Goal: Communication & Community: Share content

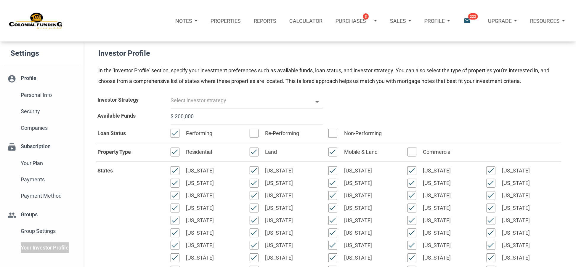
click at [449, 21] on div "Profile" at bounding box center [437, 20] width 39 height 21
click at [411, 38] on link "Settings" at bounding box center [421, 40] width 68 height 14
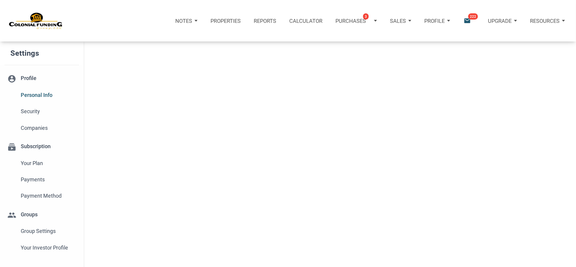
select select
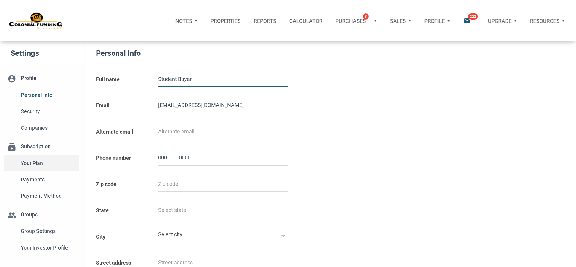
click at [41, 162] on span "Your plan" at bounding box center [49, 163] width 56 height 11
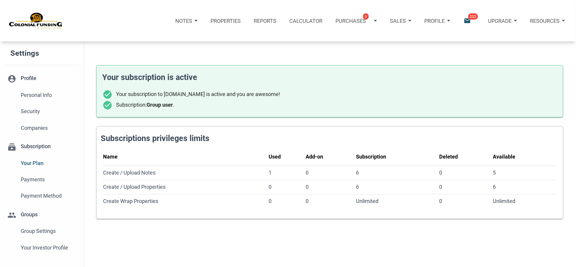
drag, startPoint x: 264, startPoint y: 153, endPoint x: 545, endPoint y: 155, distance: 281.8
click at [545, 155] on tr "Name Used Add-on Subscription Deleted Available" at bounding box center [329, 157] width 453 height 17
click at [456, 150] on th "Deleted" at bounding box center [466, 157] width 54 height 17
click at [468, 139] on h4 "Subscriptions privileges limits" at bounding box center [332, 138] width 462 height 12
drag, startPoint x: 437, startPoint y: 156, endPoint x: 464, endPoint y: 156, distance: 26.6
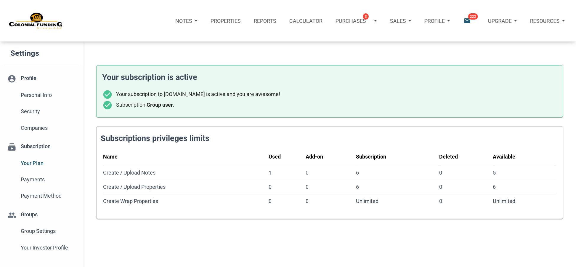
click at [464, 156] on tr "Name Used Add-on Subscription Deleted Available" at bounding box center [329, 157] width 453 height 17
click at [473, 154] on div "Deleted" at bounding box center [464, 156] width 51 height 9
drag, startPoint x: 439, startPoint y: 156, endPoint x: 460, endPoint y: 154, distance: 21.4
click at [460, 154] on tr "Name Used Add-on Subscription Deleted Available" at bounding box center [329, 157] width 453 height 17
drag, startPoint x: 270, startPoint y: 156, endPoint x: 283, endPoint y: 155, distance: 12.6
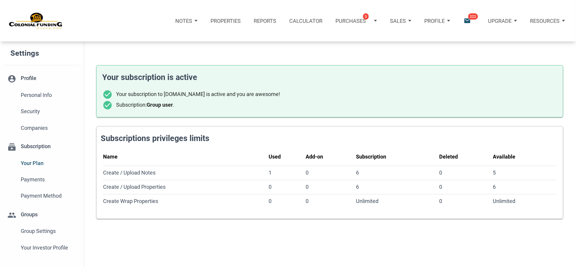
click at [283, 155] on div "Used" at bounding box center [285, 156] width 35 height 9
drag, startPoint x: 358, startPoint y: 157, endPoint x: 392, endPoint y: 157, distance: 34.6
click at [392, 157] on div "Subscription" at bounding box center [396, 156] width 81 height 9
drag, startPoint x: 270, startPoint y: 157, endPoint x: 282, endPoint y: 156, distance: 12.4
click at [282, 156] on div "Used" at bounding box center [285, 156] width 35 height 9
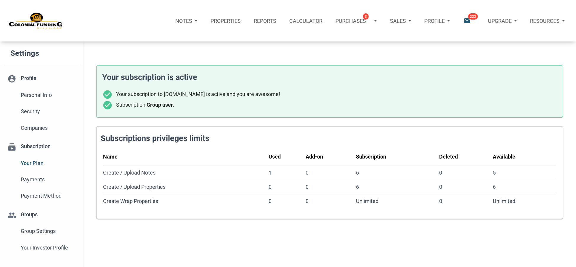
click at [467, 58] on div "Your subscription is active check_circle Your subscription to noteunlimited.com…" at bounding box center [329, 137] width 492 height 180
drag, startPoint x: 441, startPoint y: 156, endPoint x: 459, endPoint y: 155, distance: 18.1
click at [459, 155] on div "Deleted" at bounding box center [464, 156] width 51 height 9
click at [198, 21] on div "Notes" at bounding box center [186, 20] width 35 height 21
click at [160, 37] on link "Dashboard" at bounding box center [168, 40] width 68 height 14
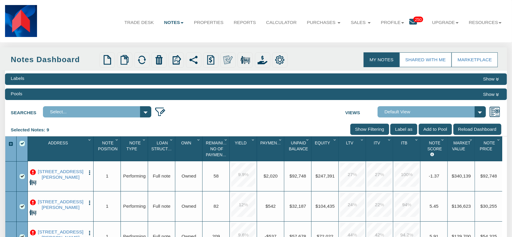
click at [175, 22] on link "Notes" at bounding box center [174, 23] width 30 height 16
click at [158, 38] on link "Dashboard" at bounding box center [158, 37] width 59 height 9
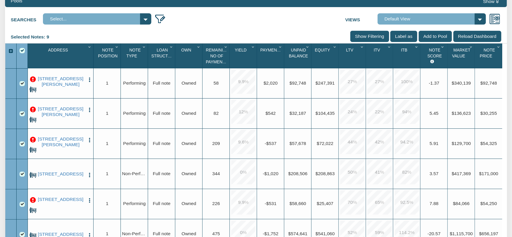
scroll to position [95, 0]
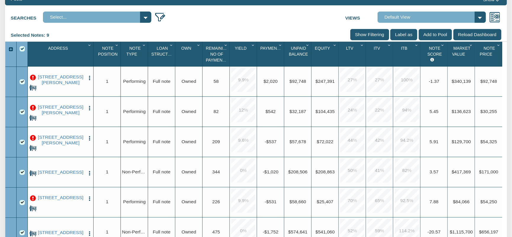
click at [33, 140] on p at bounding box center [33, 138] width 6 height 6
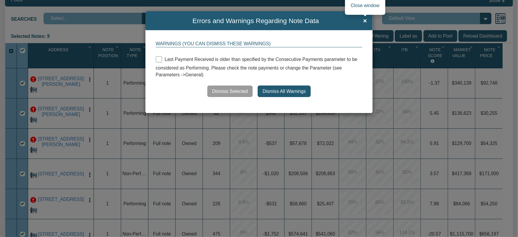
click at [365, 19] on span "×" at bounding box center [365, 20] width 4 height 7
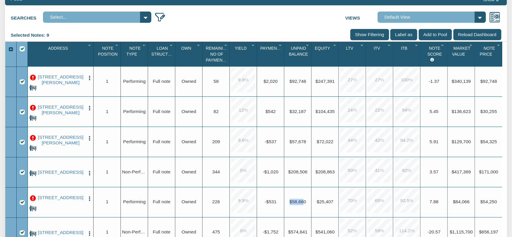
drag, startPoint x: 287, startPoint y: 205, endPoint x: 303, endPoint y: 201, distance: 16.8
click at [305, 204] on div "Upgrade $58,660" at bounding box center [297, 202] width 25 height 7
drag, startPoint x: 287, startPoint y: 172, endPoint x: 307, endPoint y: 172, distance: 20.1
click at [307, 172] on div "Upgrade $208,506" at bounding box center [297, 171] width 25 height 7
drag, startPoint x: 289, startPoint y: 143, endPoint x: 307, endPoint y: 143, distance: 18.1
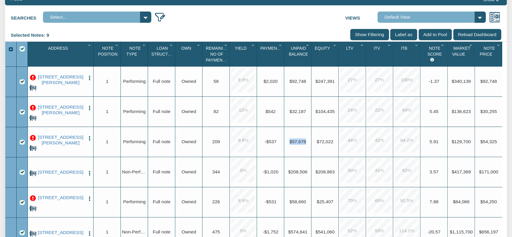
click at [307, 143] on div "Upgrade $57,678" at bounding box center [297, 141] width 25 height 7
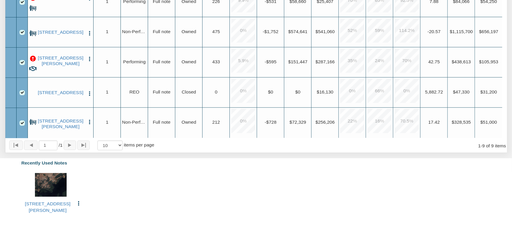
scroll to position [189, 0]
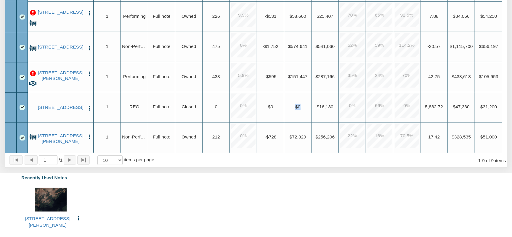
drag, startPoint x: 302, startPoint y: 104, endPoint x: 294, endPoint y: 102, distance: 9.0
click at [294, 104] on div "Upgrade $0" at bounding box center [297, 107] width 25 height 7
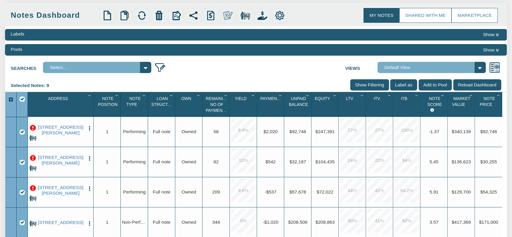
scroll to position [95, 0]
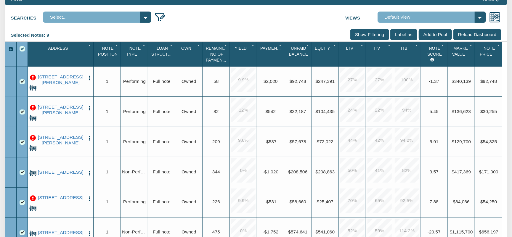
click at [32, 201] on p at bounding box center [33, 198] width 6 height 6
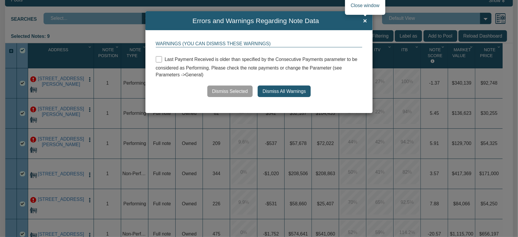
click at [365, 19] on span "×" at bounding box center [365, 20] width 4 height 7
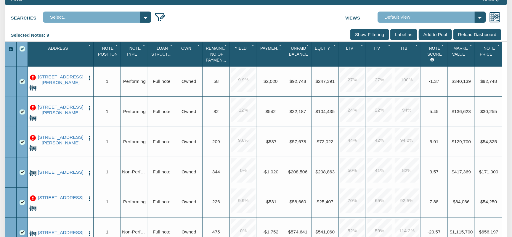
click at [22, 51] on div "Select All" at bounding box center [22, 48] width 5 height 5
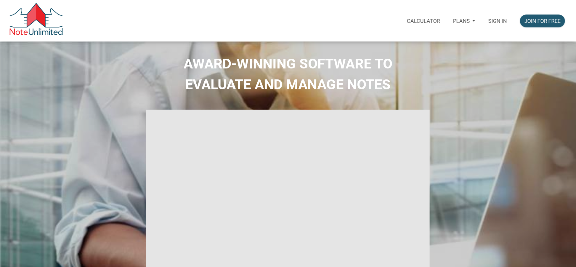
click at [472, 21] on div "Plans" at bounding box center [463, 20] width 35 height 21
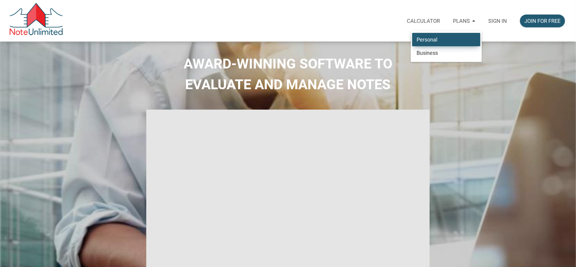
click at [446, 37] on link "Personal" at bounding box center [446, 40] width 68 height 14
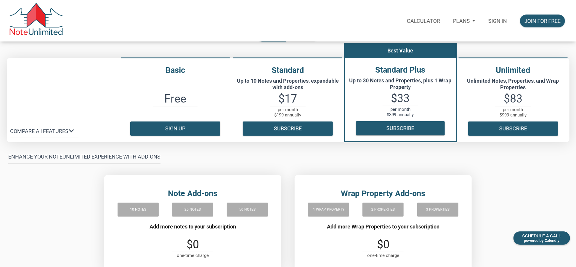
scroll to position [59, 0]
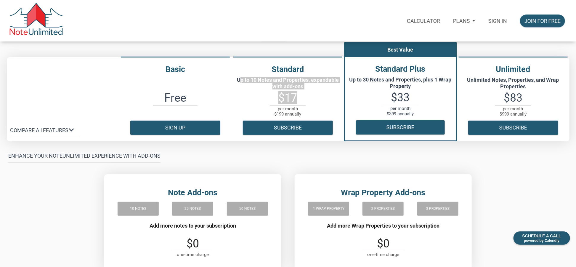
drag, startPoint x: 234, startPoint y: 80, endPoint x: 334, endPoint y: 100, distance: 102.0
click at [334, 100] on div "Standard Up to 10 Notes and Properties, expandable with add-ons $17 per month $…" at bounding box center [287, 98] width 112 height 71
click at [350, 83] on p "Up to 30 Notes and Properties, plus 1 Wrap Property" at bounding box center [400, 82] width 105 height 13
drag, startPoint x: 349, startPoint y: 80, endPoint x: 447, endPoint y: 98, distance: 99.3
click at [447, 98] on div "Standard Plus Up to 30 Notes and Properties, plus 1 Wrap Property $33 per month…" at bounding box center [400, 98] width 111 height 71
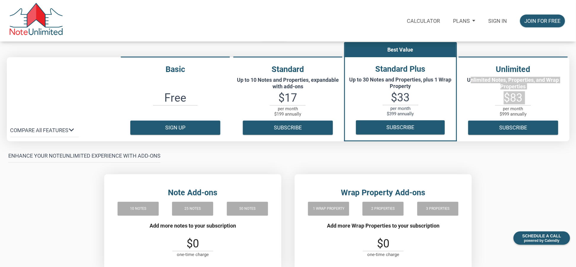
drag, startPoint x: 467, startPoint y: 78, endPoint x: 559, endPoint y: 104, distance: 95.5
click at [559, 104] on div "Unlimited Unlimited Notes, Properties, and Wrap Properties $83 per month $999 a…" at bounding box center [513, 98] width 112 height 71
click at [31, 131] on p "COMPARE All FEATURES keyboard_arrow_down" at bounding box center [39, 130] width 58 height 11
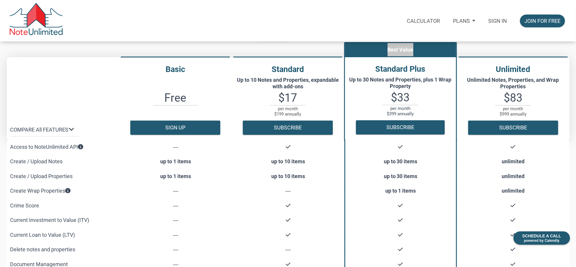
drag, startPoint x: 382, startPoint y: 45, endPoint x: 420, endPoint y: 45, distance: 38.2
click at [420, 45] on p "Best Value" at bounding box center [400, 49] width 111 height 13
drag, startPoint x: 493, startPoint y: 67, endPoint x: 536, endPoint y: 67, distance: 43.2
click at [536, 67] on h4 "Unlimited" at bounding box center [513, 69] width 112 height 12
drag, startPoint x: 367, startPoint y: 65, endPoint x: 427, endPoint y: 65, distance: 60.7
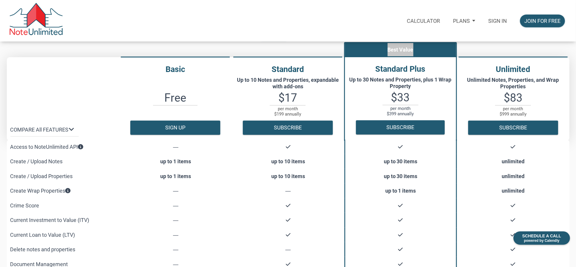
click at [427, 65] on h4 "Standard Plus" at bounding box center [400, 69] width 111 height 12
drag, startPoint x: 261, startPoint y: 65, endPoint x: 318, endPoint y: 65, distance: 56.5
click at [318, 65] on h4 "Standard" at bounding box center [287, 69] width 112 height 12
drag, startPoint x: 495, startPoint y: 94, endPoint x: 544, endPoint y: 94, distance: 48.2
click at [544, 94] on h3 "$83" at bounding box center [513, 97] width 112 height 11
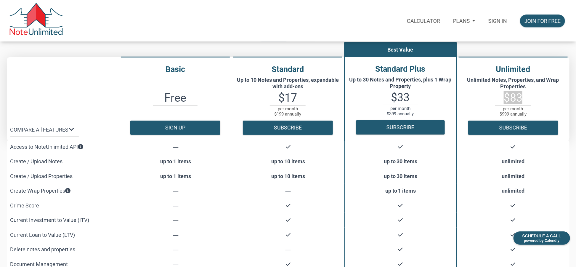
drag, startPoint x: 485, startPoint y: 69, endPoint x: 535, endPoint y: 70, distance: 49.4
click at [535, 70] on h4 "Unlimited" at bounding box center [513, 69] width 112 height 12
drag, startPoint x: 263, startPoint y: 71, endPoint x: 313, endPoint y: 68, distance: 49.5
click at [313, 68] on h4 "Standard" at bounding box center [287, 69] width 112 height 12
click at [366, 68] on h4 "Standard Plus" at bounding box center [400, 69] width 111 height 12
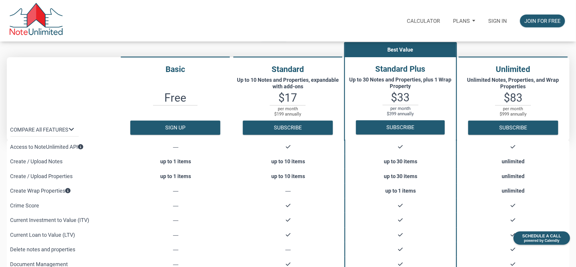
drag, startPoint x: 264, startPoint y: 69, endPoint x: 308, endPoint y: 68, distance: 43.8
click at [308, 68] on h4 "Standard" at bounding box center [287, 69] width 112 height 12
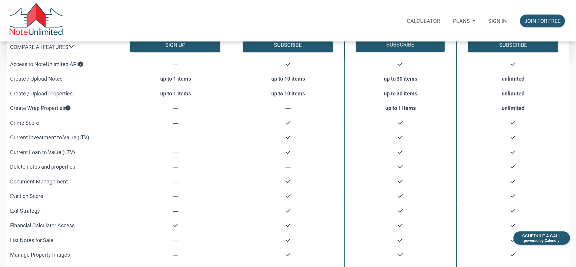
scroll to position [165, 0]
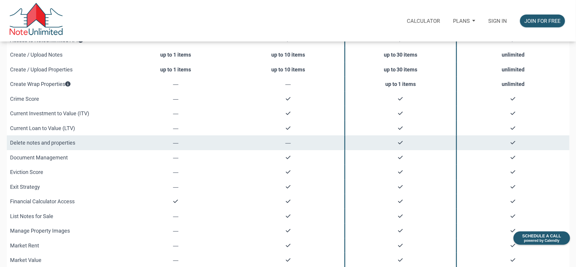
drag, startPoint x: 3, startPoint y: 143, endPoint x: 102, endPoint y: 137, distance: 99.3
click at [108, 138] on div "Basic Free Sign up Standard Up to 10 Notes and Properties, expandable with add-…" at bounding box center [288, 233] width 576 height 570
click at [92, 139] on td "Delete notes and properties" at bounding box center [63, 142] width 113 height 15
drag, startPoint x: 11, startPoint y: 141, endPoint x: 525, endPoint y: 141, distance: 514.4
click at [525, 141] on tr "Delete notes and properties ― ―" at bounding box center [288, 142] width 562 height 15
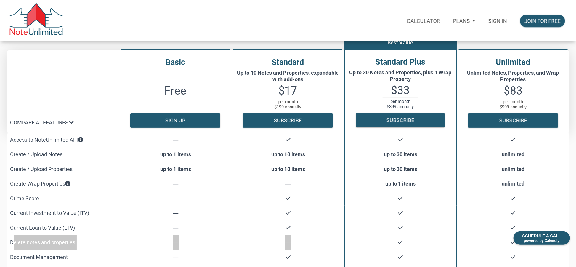
scroll to position [160, 0]
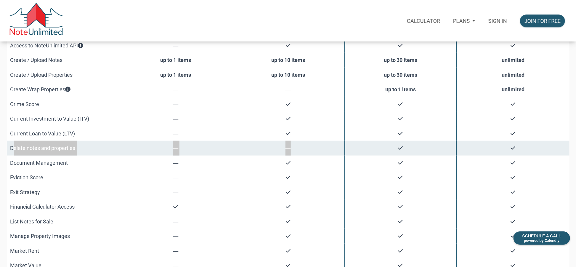
click at [85, 145] on td "Delete notes and properties" at bounding box center [63, 148] width 113 height 15
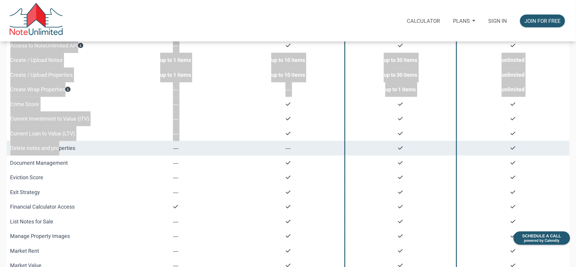
drag, startPoint x: 6, startPoint y: 147, endPoint x: 57, endPoint y: 145, distance: 50.9
click at [57, 145] on div "Basic Free Sign up Standard Up to 10 Notes and Properties, expandable with add-…" at bounding box center [288, 238] width 576 height 570
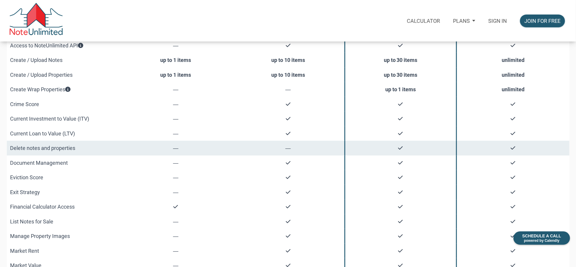
click at [131, 150] on td "―" at bounding box center [176, 148] width 112 height 15
drag, startPoint x: 79, startPoint y: 147, endPoint x: 10, endPoint y: 147, distance: 69.3
click at [10, 147] on td "Delete notes and properties" at bounding box center [63, 148] width 113 height 15
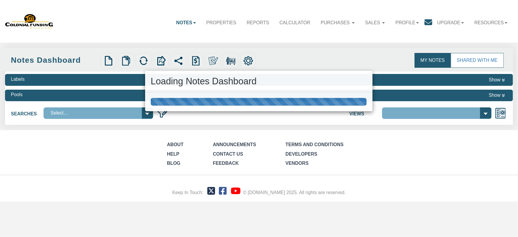
select select "316"
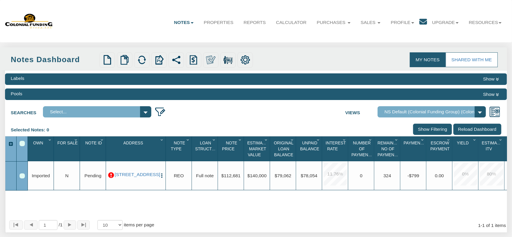
drag, startPoint x: 292, startPoint y: 59, endPoint x: 287, endPoint y: 62, distance: 5.3
click at [287, 62] on div "Upload Notes Upload NODs Verify Mapping Upload Results" at bounding box center [218, 59] width 241 height 15
drag, startPoint x: 283, startPoint y: 58, endPoint x: 262, endPoint y: 61, distance: 21.8
click at [262, 61] on div "Upload Notes Upload NODs Verify Mapping Upload Results" at bounding box center [218, 59] width 241 height 15
click at [329, 34] on div "Notes Dashboard Transactions Properties Reports Calculator Purchases 3 Note Off…" at bounding box center [255, 21] width 501 height 32
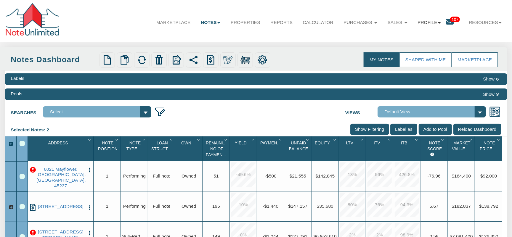
click at [438, 22] on b at bounding box center [439, 22] width 3 height 1
click at [417, 36] on link "Admin" at bounding box center [433, 37] width 59 height 9
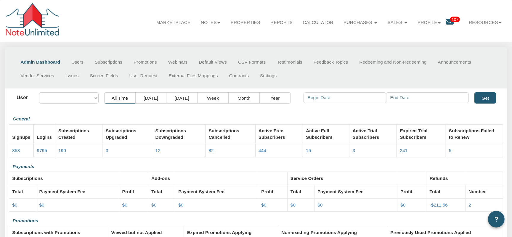
select select "object:1945"
click at [112, 62] on link "Subscriptions" at bounding box center [108, 62] width 39 height 13
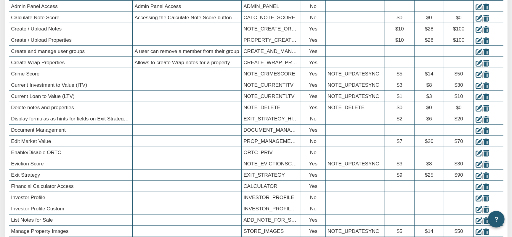
scroll to position [251, 0]
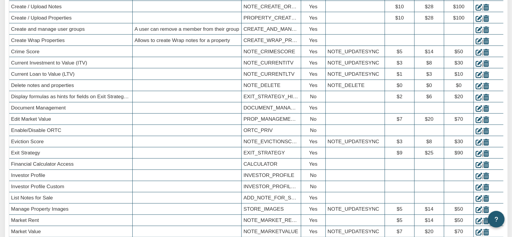
click at [173, 89] on div at bounding box center [187, 85] width 109 height 11
drag, startPoint x: 236, startPoint y: 43, endPoint x: 132, endPoint y: 42, distance: 104.2
click at [132, 35] on div "Create Wrap Properties Allows to create Wrap notes for a property CREATE_WRAP_P…" at bounding box center [256, 35] width 494 height 0
click at [477, 89] on icon at bounding box center [478, 86] width 7 height 7
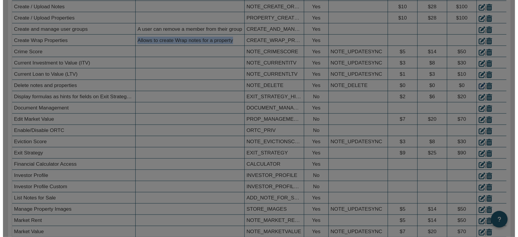
scroll to position [251, 0]
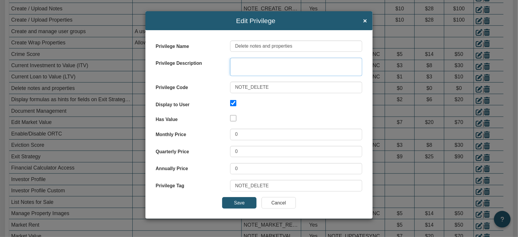
click at [248, 60] on textarea at bounding box center [296, 67] width 132 height 18
paste textarea "https://docs.google.com/spreadsheets/d/1vjA3iLWGyQf9FZQqt15_X0kEmL7uKf0feUbGKP6…"
type textarea "https://docs.google.com/spreadsheets/d/1vjA3iLWGyQf9FZQqt15_X0kEmL7uKf0feUbGKP6…"
drag, startPoint x: 323, startPoint y: 63, endPoint x: 232, endPoint y: 59, distance: 90.6
click at [232, 59] on textarea "https://docs.google.com/spreadsheets/d/1vjA3iLWGyQf9FZQqt15_X0kEmL7uKf0feUbGKP6…" at bounding box center [296, 67] width 132 height 18
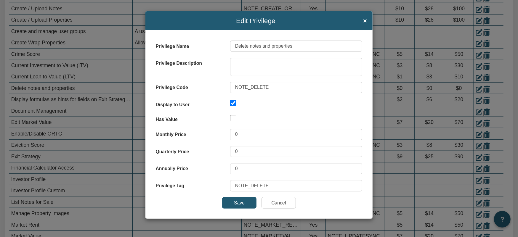
click at [281, 197] on input "Cancel" at bounding box center [278, 202] width 34 height 11
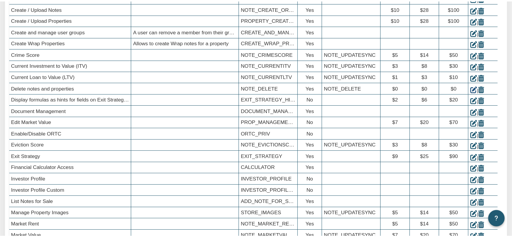
scroll to position [251, 0]
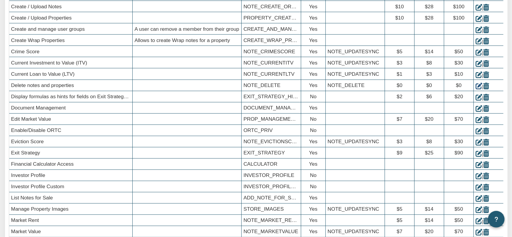
click at [480, 88] on icon at bounding box center [478, 86] width 7 height 7
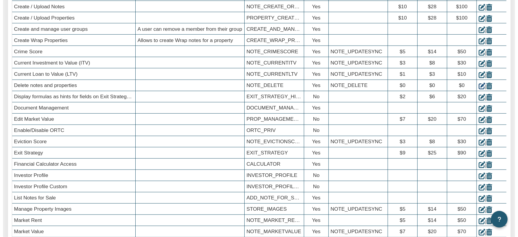
scroll to position [251, 0]
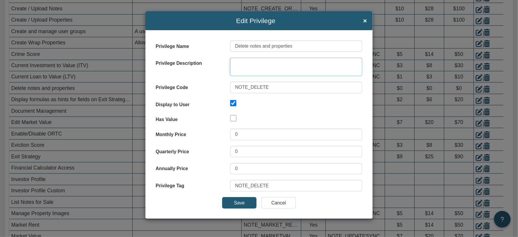
click at [289, 58] on textarea at bounding box center [296, 67] width 132 height 18
click at [284, 197] on input "Cancel" at bounding box center [278, 202] width 34 height 11
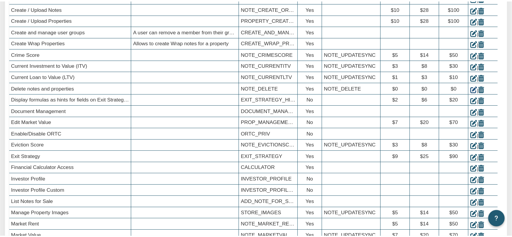
scroll to position [251, 0]
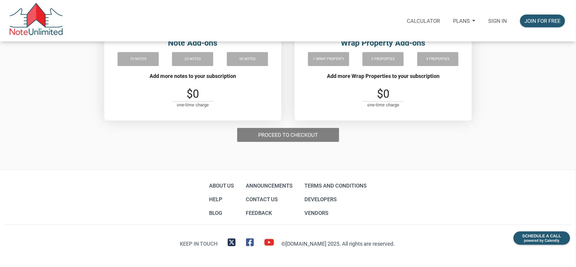
scroll to position [102, 0]
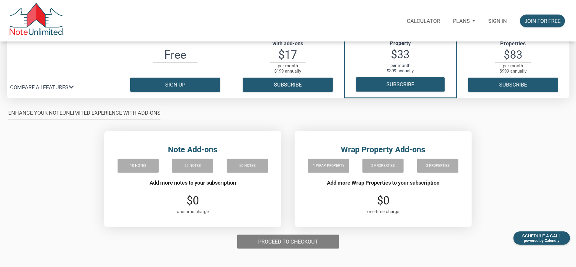
click at [52, 112] on p "ENHANCE YOUR NOTEUNLIMITED EXPERIENCE WITH ADD-ONS" at bounding box center [84, 112] width 152 height 11
click at [111, 115] on p "ENHANCE YOUR NOTEUNLIMITED EXPERIENCE WITH ADD-ONS" at bounding box center [84, 112] width 152 height 11
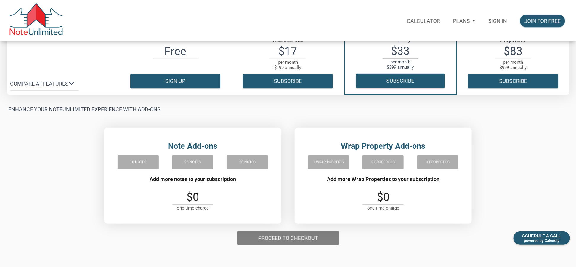
scroll to position [107, 0]
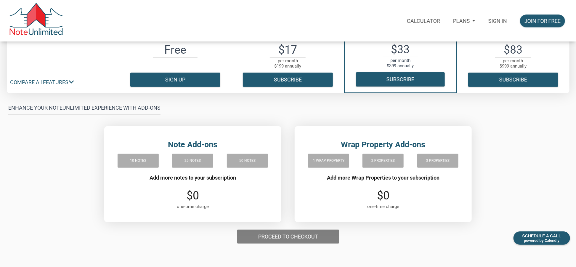
click at [33, 78] on p "COMPARE All FEATURES keyboard_arrow_down" at bounding box center [39, 82] width 58 height 11
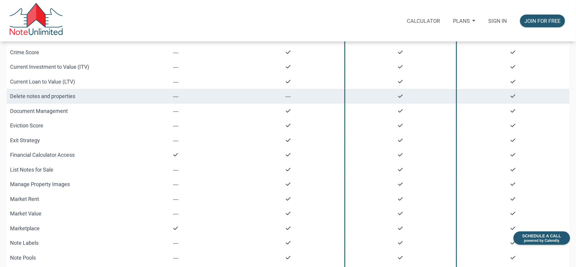
scroll to position [160, 0]
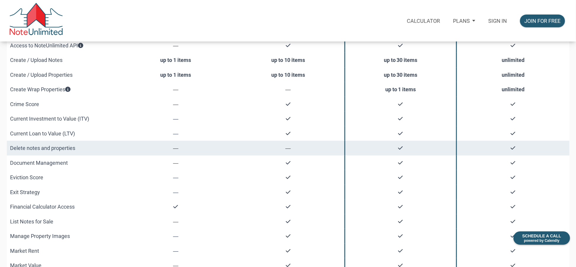
drag, startPoint x: 74, startPoint y: 149, endPoint x: 9, endPoint y: 147, distance: 64.8
click at [9, 147] on td "Delete notes and properties" at bounding box center [63, 148] width 113 height 15
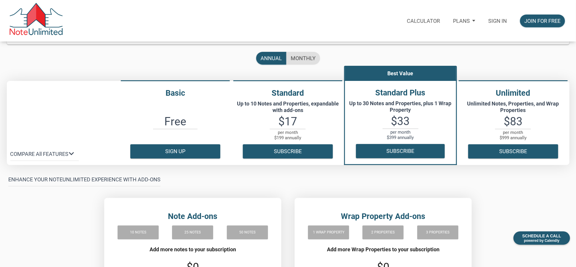
scroll to position [53, 0]
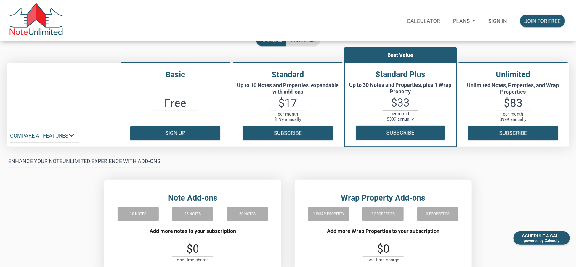
click at [33, 134] on p "COMPARE All FEATURES keyboard_arrow_down" at bounding box center [39, 135] width 58 height 11
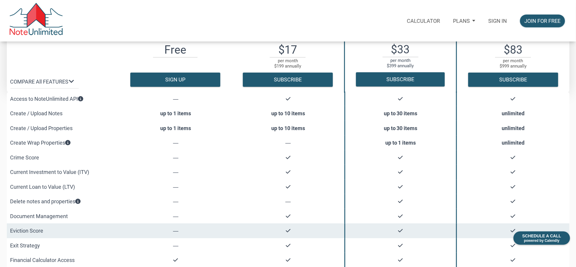
scroll to position [160, 0]
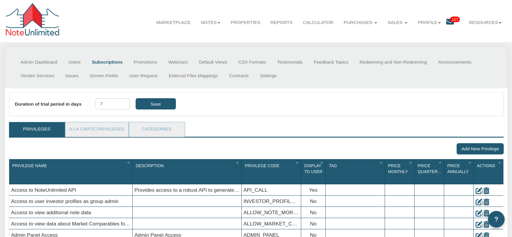
scroll to position [251, 0]
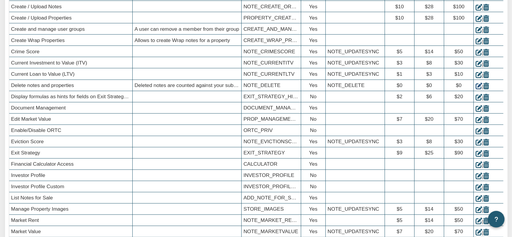
click at [480, 89] on icon at bounding box center [478, 86] width 7 height 7
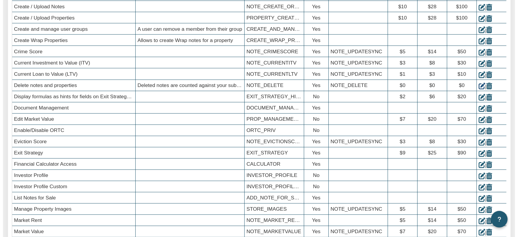
scroll to position [251, 0]
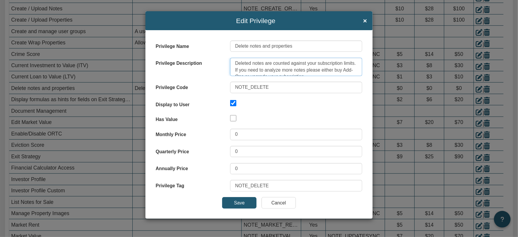
click at [264, 65] on textarea "Deleted notes are counted against your subscription limits. If you need to anal…" at bounding box center [296, 67] width 132 height 18
drag, startPoint x: 247, startPoint y: 65, endPoint x: 325, endPoint y: 67, distance: 77.3
click at [325, 67] on textarea "Deleted notes are counted against your subscription limits. If you need to anal…" at bounding box center [296, 67] width 132 height 18
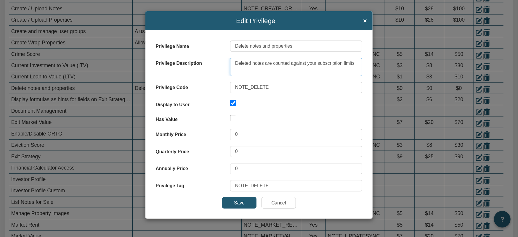
type textarea "Deleted notes are counted against your subscription limits"
click at [239, 197] on button "Save" at bounding box center [239, 202] width 34 height 11
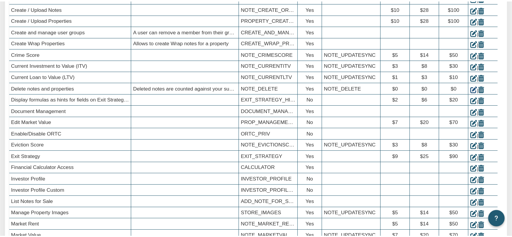
scroll to position [251, 0]
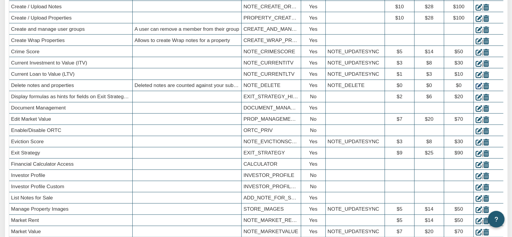
click at [478, 88] on icon at bounding box center [478, 86] width 7 height 7
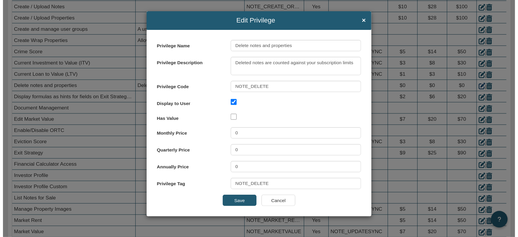
scroll to position [251, 0]
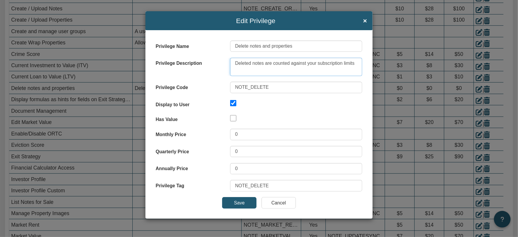
click at [356, 58] on textarea "Deleted notes are counted against your subscription limits" at bounding box center [296, 67] width 132 height 18
click at [351, 64] on textarea "Deleted notes are counted against your subscription limits. Additional Notes/Pr…" at bounding box center [296, 67] width 132 height 18
drag, startPoint x: 248, startPoint y: 60, endPoint x: 339, endPoint y: 60, distance: 90.9
click at [339, 60] on textarea "Deleted notes are counted against your subscription limits. Additional Notes/Pr…" at bounding box center [296, 67] width 132 height 18
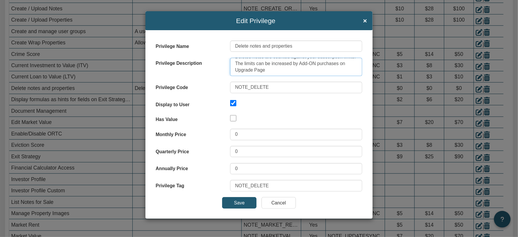
drag, startPoint x: 246, startPoint y: 55, endPoint x: 268, endPoint y: 60, distance: 22.1
click at [268, 60] on textarea "Deleted notes are counted against your subscription limits. The limits can be i…" at bounding box center [296, 67] width 132 height 18
drag, startPoint x: 323, startPoint y: 57, endPoint x: 328, endPoint y: 60, distance: 6.7
click at [328, 60] on textarea "Deleted notes are counted against your subscription limits. The limits can be i…" at bounding box center [296, 67] width 132 height 18
click at [272, 65] on textarea "Deleted notes are counted against your subscription limits. The limits can be i…" at bounding box center [296, 67] width 132 height 18
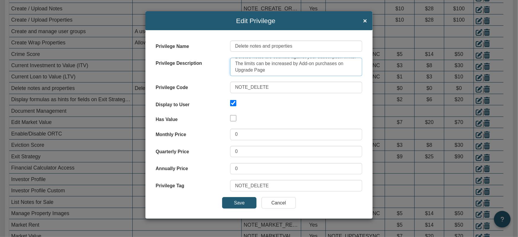
scroll to position [0, 0]
drag, startPoint x: 248, startPoint y: 57, endPoint x: 268, endPoint y: 63, distance: 20.5
click at [268, 63] on textarea "Deleted notes are counted against your subscription limits. The limits can be i…" at bounding box center [296, 67] width 132 height 18
type textarea "Deleted notes are counted against your subscription limits which can be increas…"
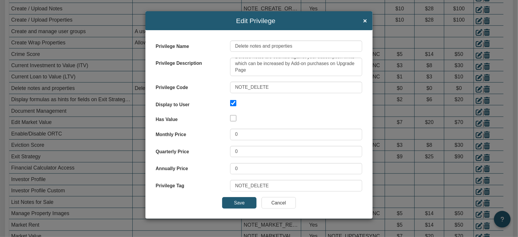
click at [241, 197] on button "Save" at bounding box center [239, 202] width 34 height 11
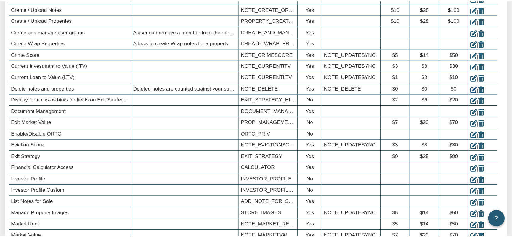
scroll to position [251, 0]
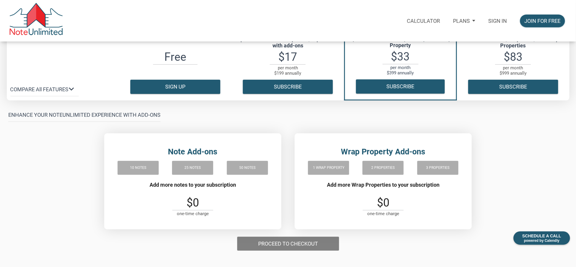
scroll to position [107, 0]
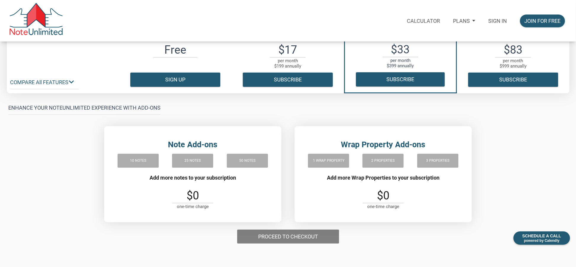
click at [42, 82] on p "COMPARE All FEATURES keyboard_arrow_down" at bounding box center [39, 82] width 58 height 11
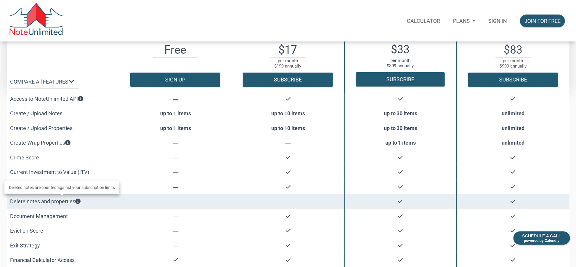
click at [80, 203] on icon at bounding box center [77, 200] width 5 height 5
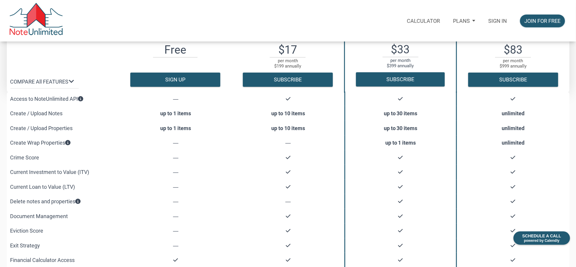
click at [168, 15] on div "Calculator Plans Personal Business Sign in Join for free" at bounding box center [317, 21] width 508 height 22
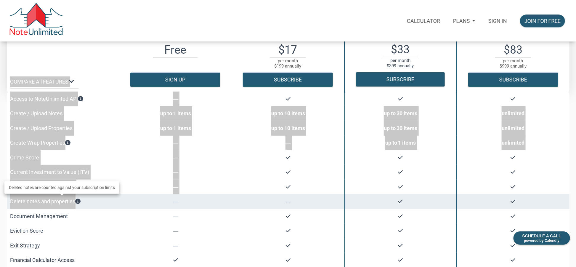
drag, startPoint x: 4, startPoint y: 204, endPoint x: 80, endPoint y: 203, distance: 76.4
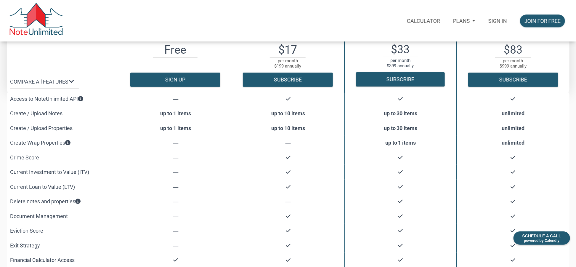
click at [116, 31] on div "Calculator Plans Personal Business Sign in Join for free" at bounding box center [289, 20] width 571 height 41
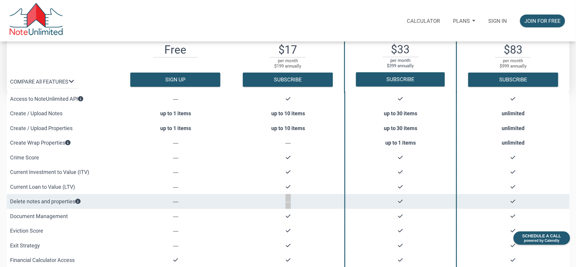
drag, startPoint x: 156, startPoint y: 205, endPoint x: 529, endPoint y: 202, distance: 372.9
click at [529, 202] on tr "Delete notes and properties ― ―" at bounding box center [288, 201] width 562 height 15
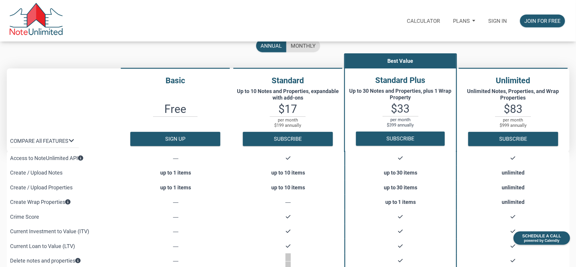
scroll to position [0, 0]
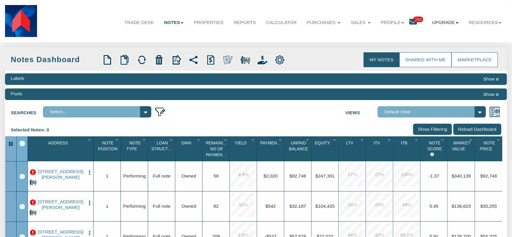
click at [455, 24] on link "Upgrade" at bounding box center [445, 23] width 37 height 16
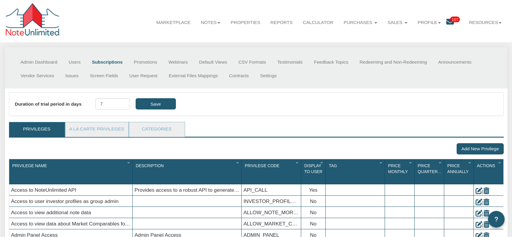
scroll to position [251, 0]
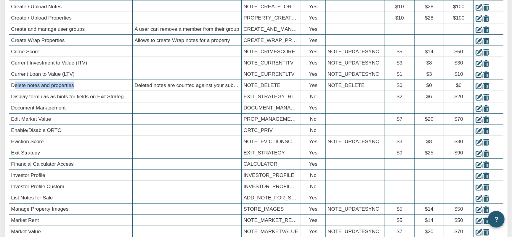
drag, startPoint x: 81, startPoint y: 88, endPoint x: 14, endPoint y: 87, distance: 66.9
click at [14, 87] on div "Delete notes and properties" at bounding box center [70, 85] width 123 height 11
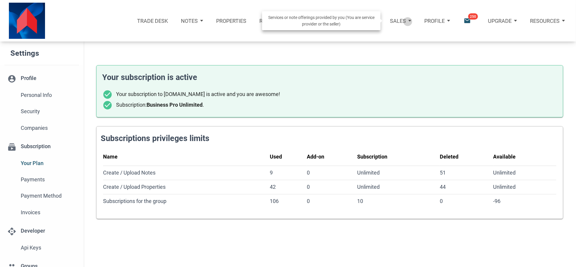
click at [409, 22] on div "Sales" at bounding box center [400, 20] width 34 height 21
click at [393, 37] on link "Note Offers" at bounding box center [382, 40] width 68 height 14
click at [411, 20] on div "Sales" at bounding box center [400, 20] width 34 height 21
click at [371, 36] on link "Note Offers" at bounding box center [382, 40] width 68 height 14
click at [412, 20] on div "Sales" at bounding box center [400, 20] width 34 height 21
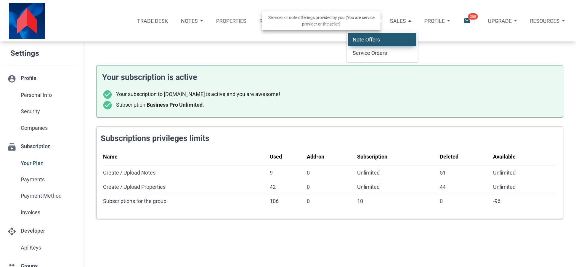
click at [372, 38] on link "Note Offers" at bounding box center [382, 40] width 68 height 14
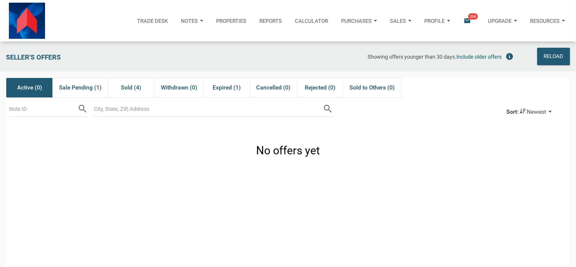
click at [201, 22] on div "Notes" at bounding box center [191, 20] width 35 height 21
click at [158, 37] on link "Dashboard" at bounding box center [174, 40] width 68 height 14
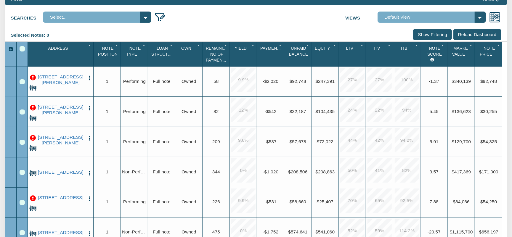
click at [21, 83] on div "Row 1, Row Selection Checkbox" at bounding box center [22, 81] width 5 height 5
click at [21, 115] on div "Row 2, Row Selection Checkbox" at bounding box center [22, 112] width 5 height 5
drag, startPoint x: 20, startPoint y: 143, endPoint x: 20, endPoint y: 148, distance: 5.4
click at [20, 143] on div "Row 3, Row Selection Checkbox" at bounding box center [22, 142] width 5 height 5
click at [22, 174] on div "Row 4, Row Selection Checkbox" at bounding box center [22, 172] width 5 height 5
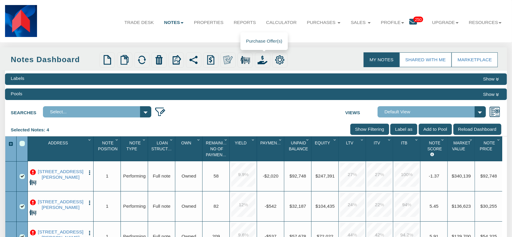
click at [264, 60] on img at bounding box center [263, 60] width 10 height 10
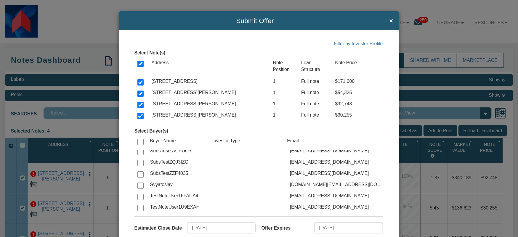
scroll to position [994, 0]
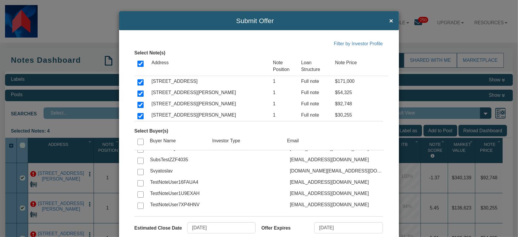
click at [137, 173] on input "checkbox" at bounding box center [140, 172] width 6 height 6
checkbox input "true"
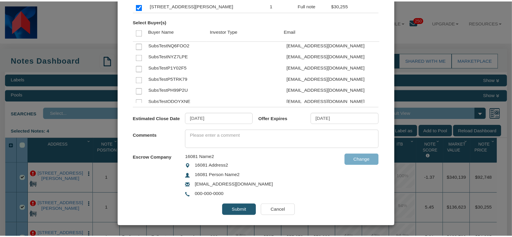
scroll to position [911, 0]
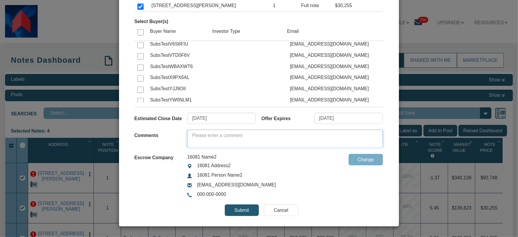
click at [215, 134] on textarea at bounding box center [284, 139] width 195 height 18
type textarea "test of emails"
click at [315, 184] on div "Escrow Company 16081 Name2 16081 Address2 16081 Person Name2 [EMAIL_ADDRESS][DO…" at bounding box center [261, 175] width 254 height 47
click at [236, 208] on input "Submit" at bounding box center [242, 210] width 34 height 11
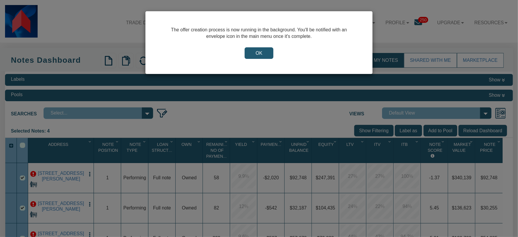
click at [258, 51] on input "OK" at bounding box center [258, 52] width 29 height 11
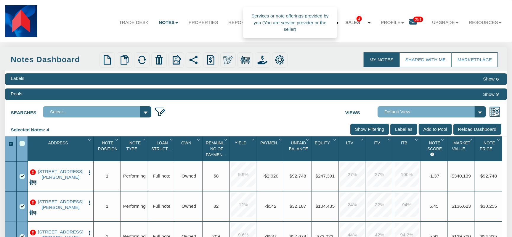
click at [368, 23] on b at bounding box center [369, 22] width 3 height 1
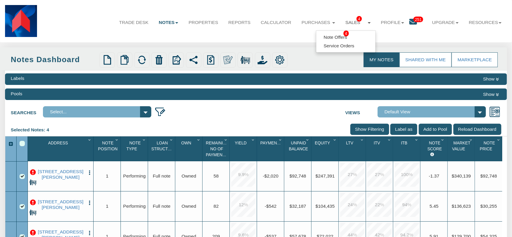
click at [333, 6] on li "Purchases Note Offers Service Orders" at bounding box center [318, 17] width 44 height 25
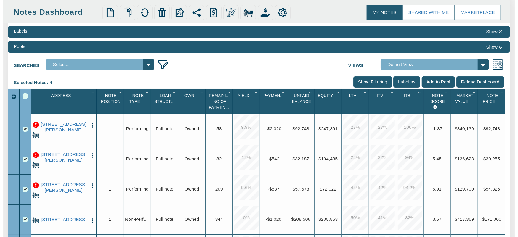
scroll to position [0, 0]
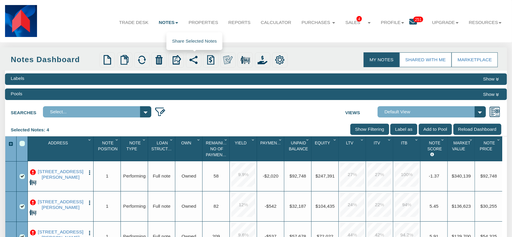
click at [197, 61] on img at bounding box center [194, 60] width 10 height 10
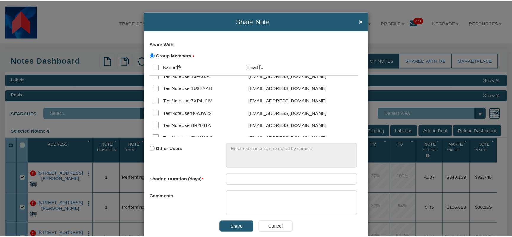
scroll to position [1089, 0]
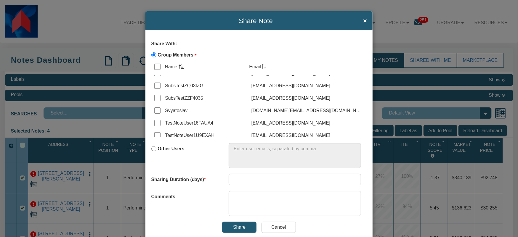
click at [154, 110] on input "checkbox" at bounding box center [157, 110] width 6 height 6
checkbox input "true"
click at [256, 180] on input "number" at bounding box center [294, 179] width 132 height 11
type input "1"
click at [268, 197] on textarea at bounding box center [294, 203] width 132 height 25
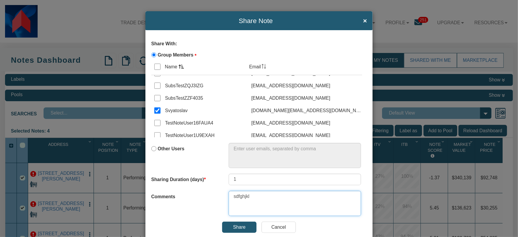
type textarea "sdfghjkl"
click at [245, 228] on input "Share" at bounding box center [239, 227] width 34 height 11
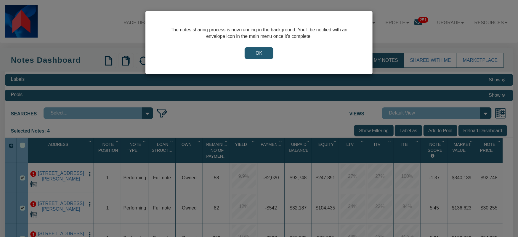
click at [264, 53] on input "OK" at bounding box center [258, 52] width 29 height 11
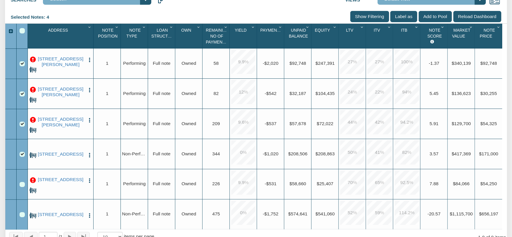
scroll to position [114, 0]
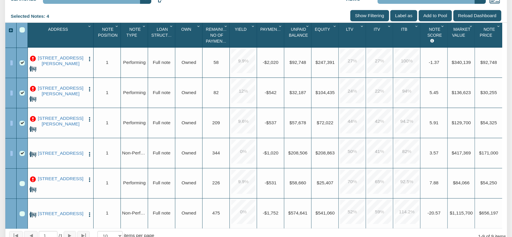
drag, startPoint x: 14, startPoint y: 62, endPoint x: 23, endPoint y: 151, distance: 89.6
click at [23, 155] on div at bounding box center [16, 184] width 22 height 272
click at [265, 14] on div "Selected Notes: 4 Clear Filters Clear Sorting Show Filtering Label as Add to Po…" at bounding box center [255, 16] width 501 height 12
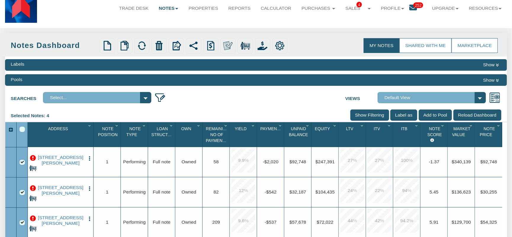
scroll to position [0, 0]
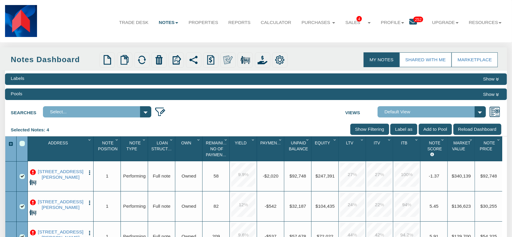
click at [415, 20] on span "252" at bounding box center [418, 20] width 10 height 6
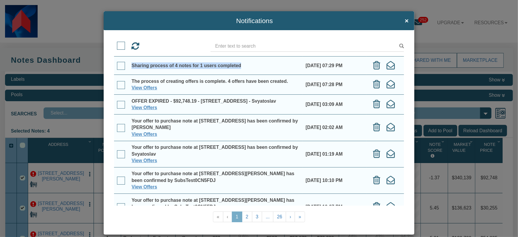
drag, startPoint x: 256, startPoint y: 65, endPoint x: 129, endPoint y: 68, distance: 127.3
click at [129, 68] on td "Sharing process of 4 notes for 1 users completed" at bounding box center [215, 66] width 174 height 18
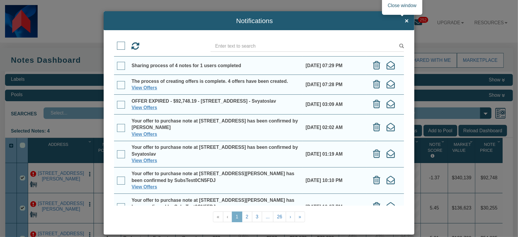
click at [405, 20] on span "×" at bounding box center [407, 20] width 4 height 7
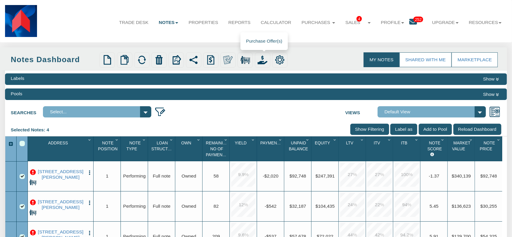
click at [264, 59] on img at bounding box center [263, 60] width 10 height 10
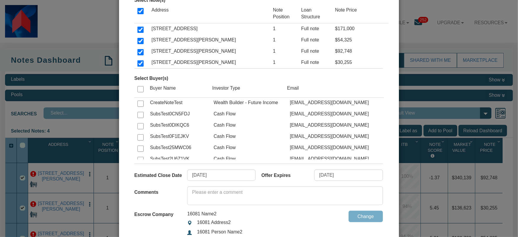
scroll to position [58, 0]
